Goal: Manage account settings

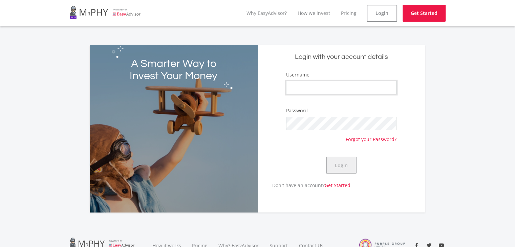
type input "Emmanuel2022"
click at [341, 165] on button "Login" at bounding box center [341, 165] width 30 height 17
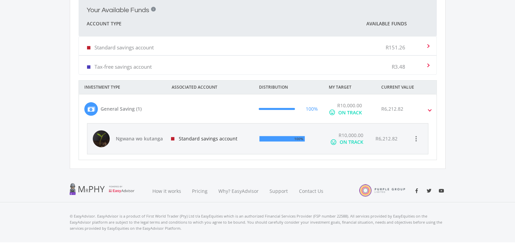
scroll to position [202, 0]
click at [186, 139] on div "Standard savings account" at bounding box center [209, 138] width 89 height 30
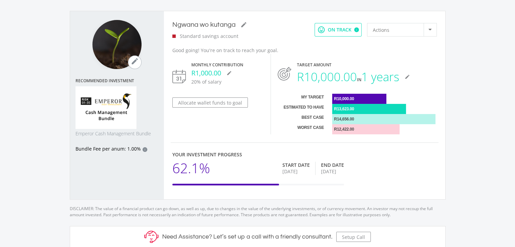
scroll to position [192, 359]
click at [229, 95] on div "Monthly Contribution R1,000.00 mode_edit 20% of salary Allocate wallet funds to…" at bounding box center [218, 94] width 106 height 81
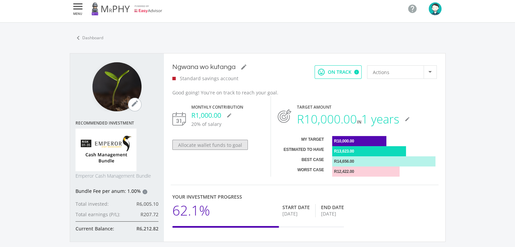
scroll to position [0, 0]
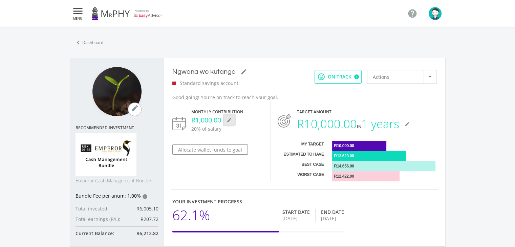
click at [230, 121] on icon "mode_edit" at bounding box center [228, 119] width 5 height 5
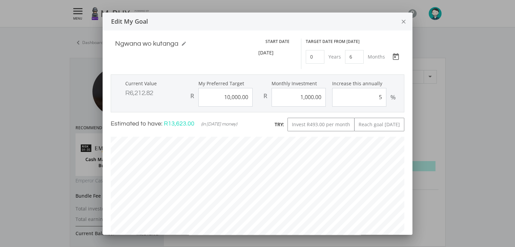
scroll to position [201, 303]
click at [402, 21] on icon "close" at bounding box center [403, 22] width 7 height 18
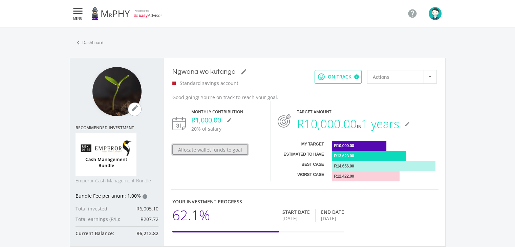
click at [226, 152] on button "Allocate wallet funds to goal" at bounding box center [209, 149] width 75 height 10
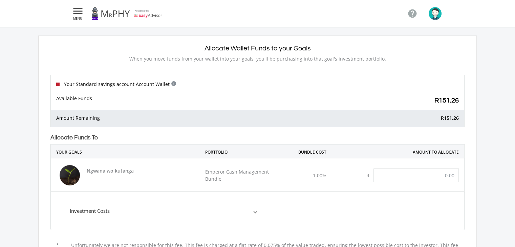
click at [255, 207] on span at bounding box center [255, 211] width 3 height 8
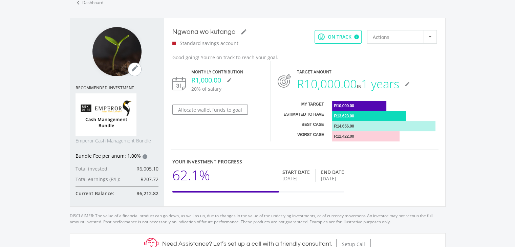
scroll to position [40, 0]
click at [178, 87] on img at bounding box center [179, 83] width 14 height 14
click at [178, 81] on img at bounding box center [179, 83] width 14 height 14
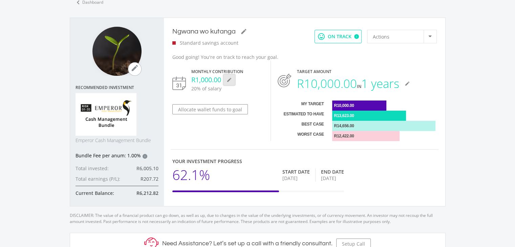
click at [229, 82] on icon "mode_edit" at bounding box center [228, 79] width 5 height 5
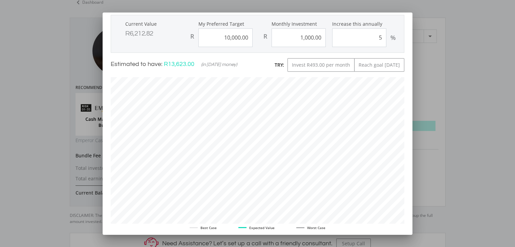
scroll to position [0, 0]
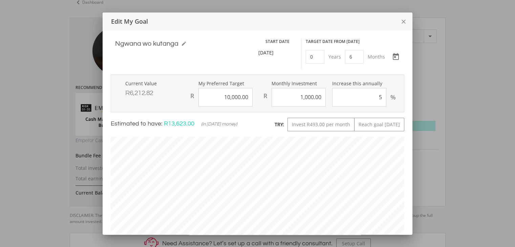
click at [400, 22] on icon "close" at bounding box center [403, 22] width 7 height 18
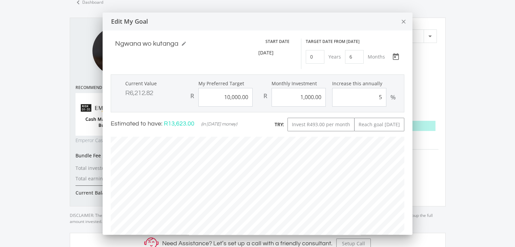
scroll to position [40, 0]
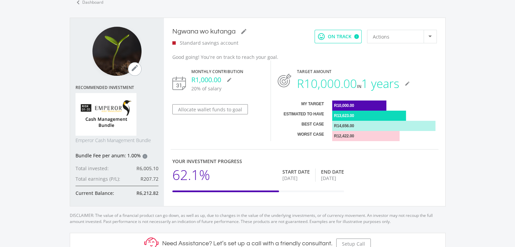
click at [233, 89] on p "20% of salary" at bounding box center [227, 88] width 73 height 7
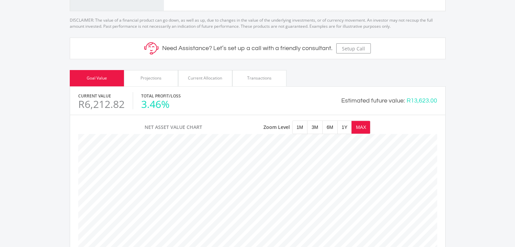
scroll to position [235, 0]
click at [158, 81] on div "Projections" at bounding box center [150, 78] width 21 height 6
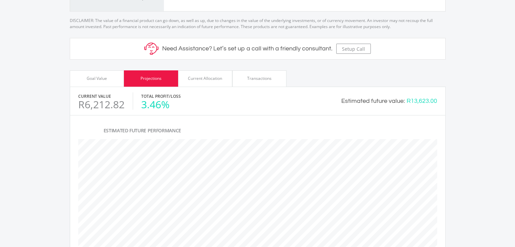
scroll to position [244, 375]
click at [185, 79] on div "Current Allocation" at bounding box center [205, 78] width 54 height 16
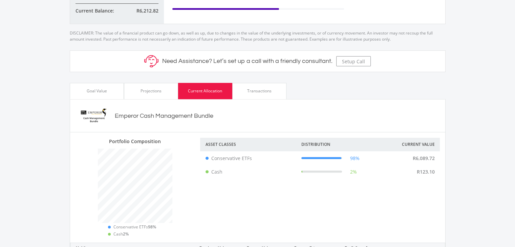
scroll to position [222, 0]
click at [260, 94] on div "Transactions" at bounding box center [259, 91] width 24 height 6
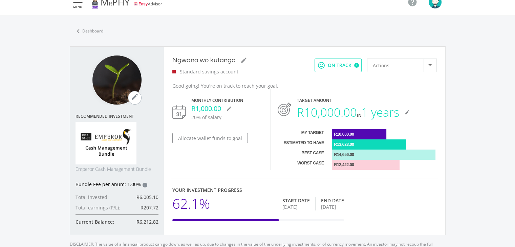
scroll to position [0, 0]
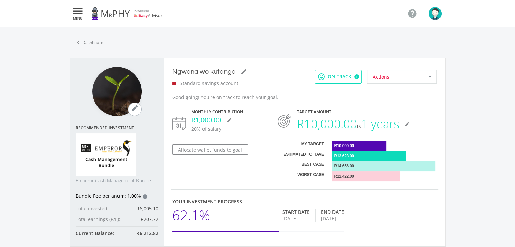
click at [424, 79] on div at bounding box center [429, 76] width 13 height 13
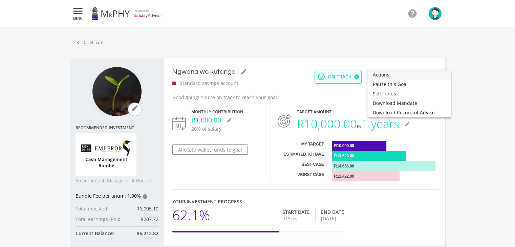
click at [345, 100] on div at bounding box center [257, 123] width 515 height 247
click at [175, 82] on div "Standard savings account" at bounding box center [210, 83] width 77 height 7
click at [79, 14] on icon "" at bounding box center [78, 11] width 12 height 8
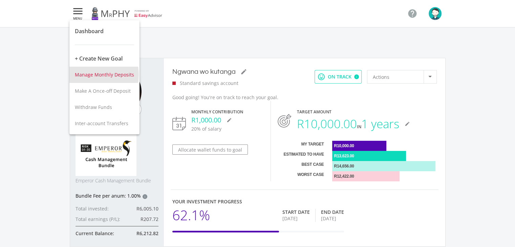
click at [89, 74] on span "Manage Monthly Deposits" at bounding box center [104, 74] width 59 height 6
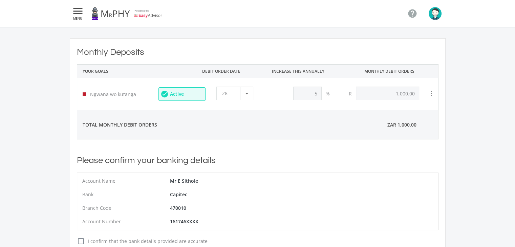
click at [74, 7] on icon "" at bounding box center [78, 11] width 12 height 8
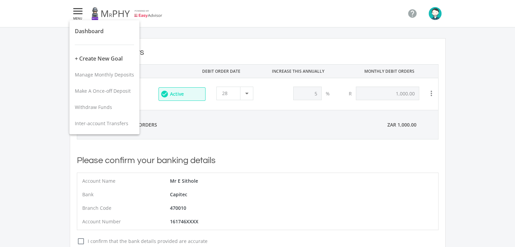
click at [233, 132] on div at bounding box center [257, 123] width 515 height 247
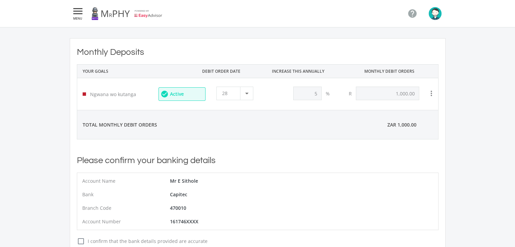
click at [78, 10] on icon "" at bounding box center [78, 11] width 12 height 8
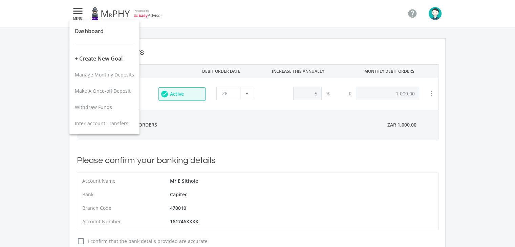
click at [433, 16] on div at bounding box center [257, 123] width 515 height 247
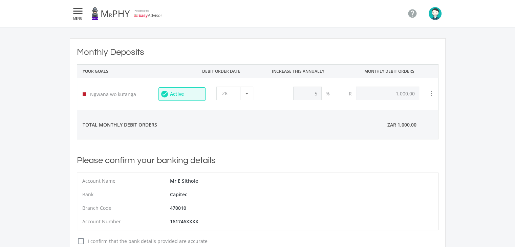
click at [433, 16] on img "button" at bounding box center [434, 13] width 13 height 13
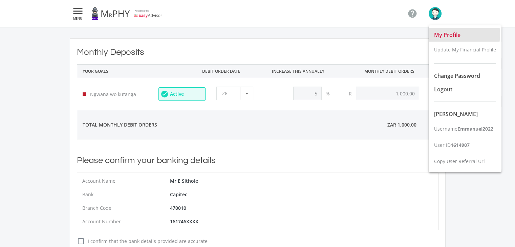
click at [453, 35] on span "My Profile" at bounding box center [447, 34] width 26 height 7
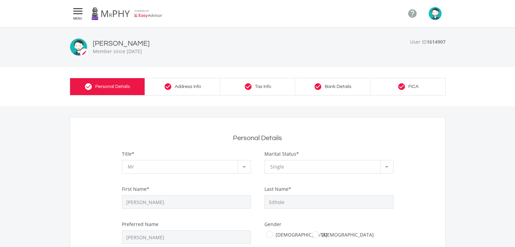
click at [84, 53] on icon "mode_edit" at bounding box center [84, 53] width 8 height 8
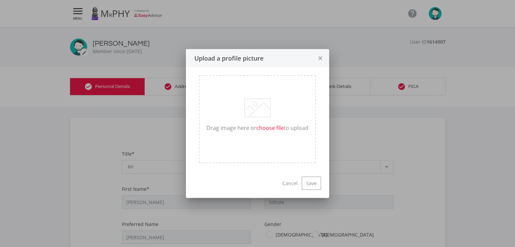
click at [257, 126] on label "choose file" at bounding box center [269, 128] width 27 height 8
click at [208, 163] on input "choose file" at bounding box center [203, 170] width 9 height 14
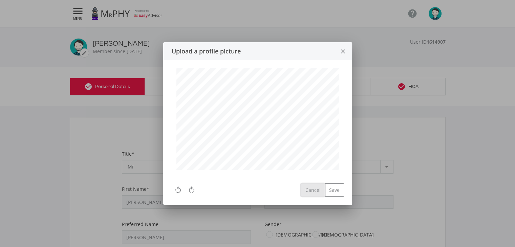
click at [311, 190] on button "Cancel" at bounding box center [312, 190] width 23 height 13
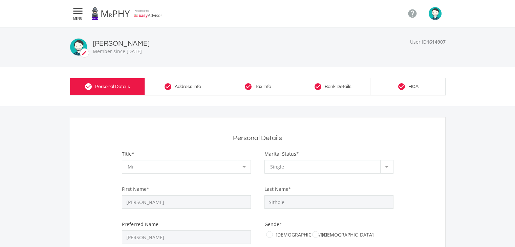
click at [84, 50] on icon "mode_edit" at bounding box center [84, 53] width 8 height 8
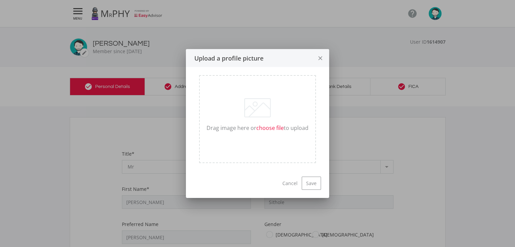
click at [266, 130] on label "choose file" at bounding box center [269, 128] width 27 height 8
click at [208, 163] on input "choose file" at bounding box center [203, 170] width 9 height 14
type input "C:\fakepath\WhatsApp Image [DATE] at 09.44.14_78cb68ac.jpg"
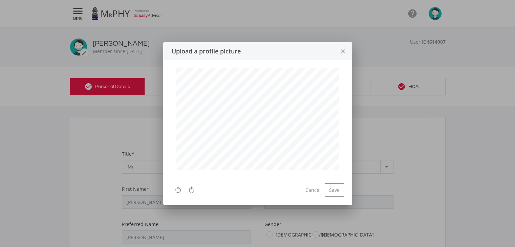
click at [317, 183] on div "Cancel Save" at bounding box center [322, 189] width 43 height 13
click at [316, 188] on button "Cancel" at bounding box center [312, 190] width 23 height 13
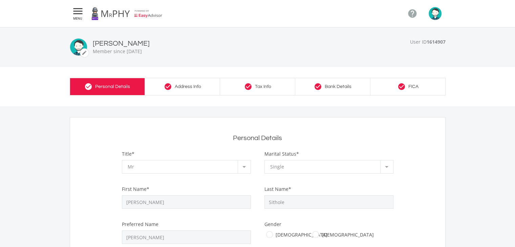
click at [75, 11] on icon "" at bounding box center [78, 11] width 12 height 8
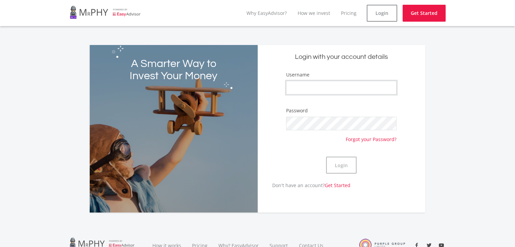
type input "Emmanuel2022"
